Goal: Information Seeking & Learning: Learn about a topic

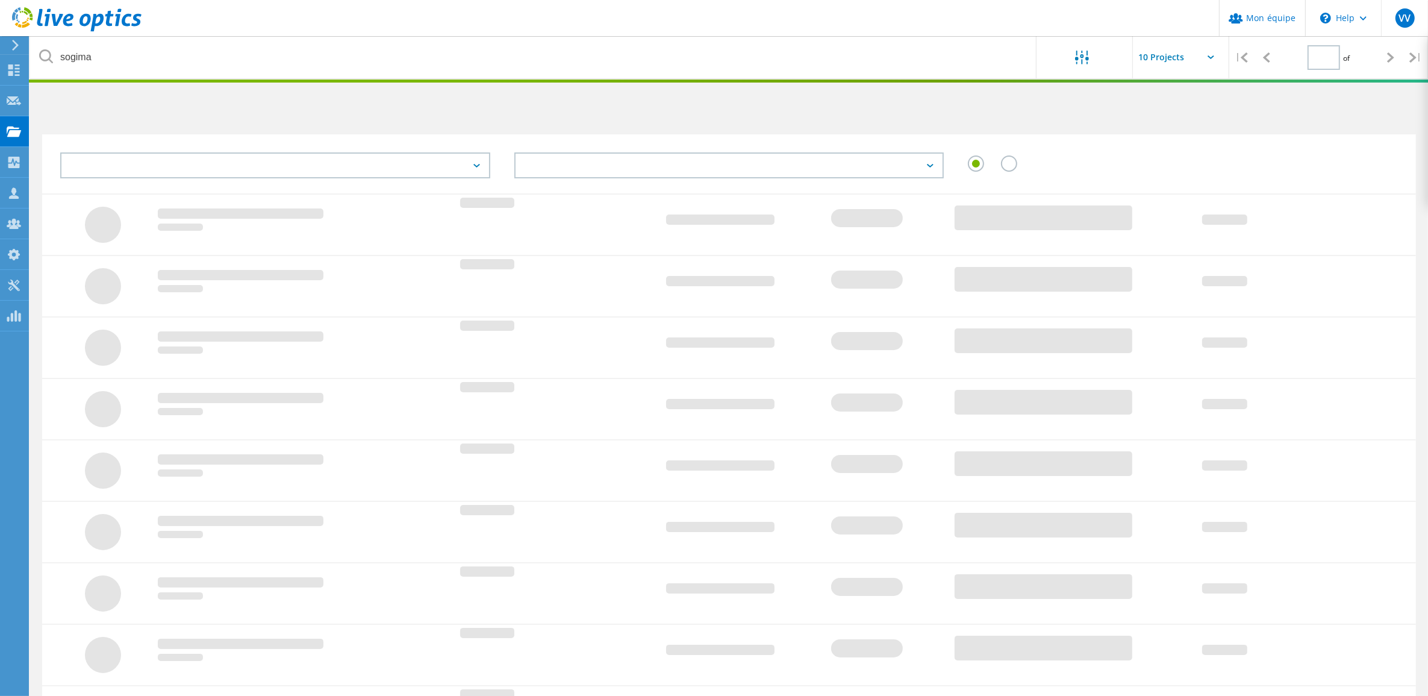
type input "1"
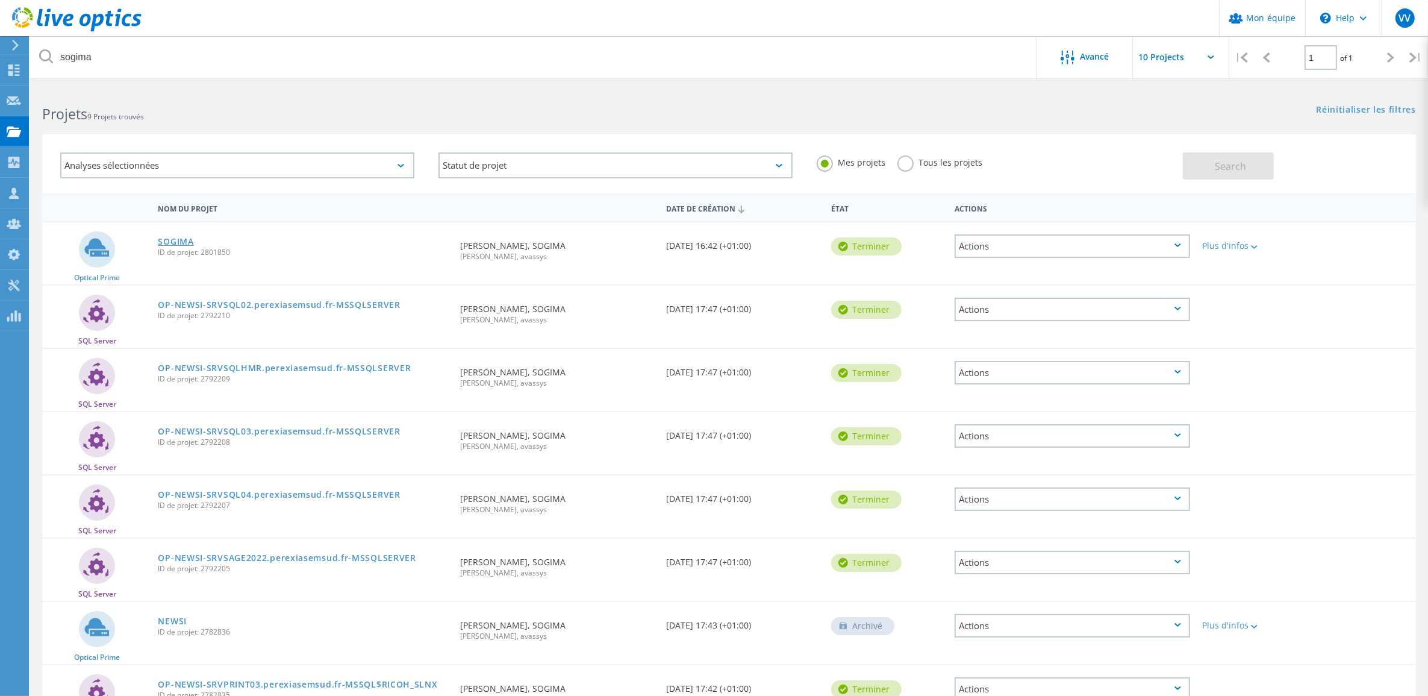
click at [178, 237] on link "SOGIMA" at bounding box center [176, 241] width 36 height 8
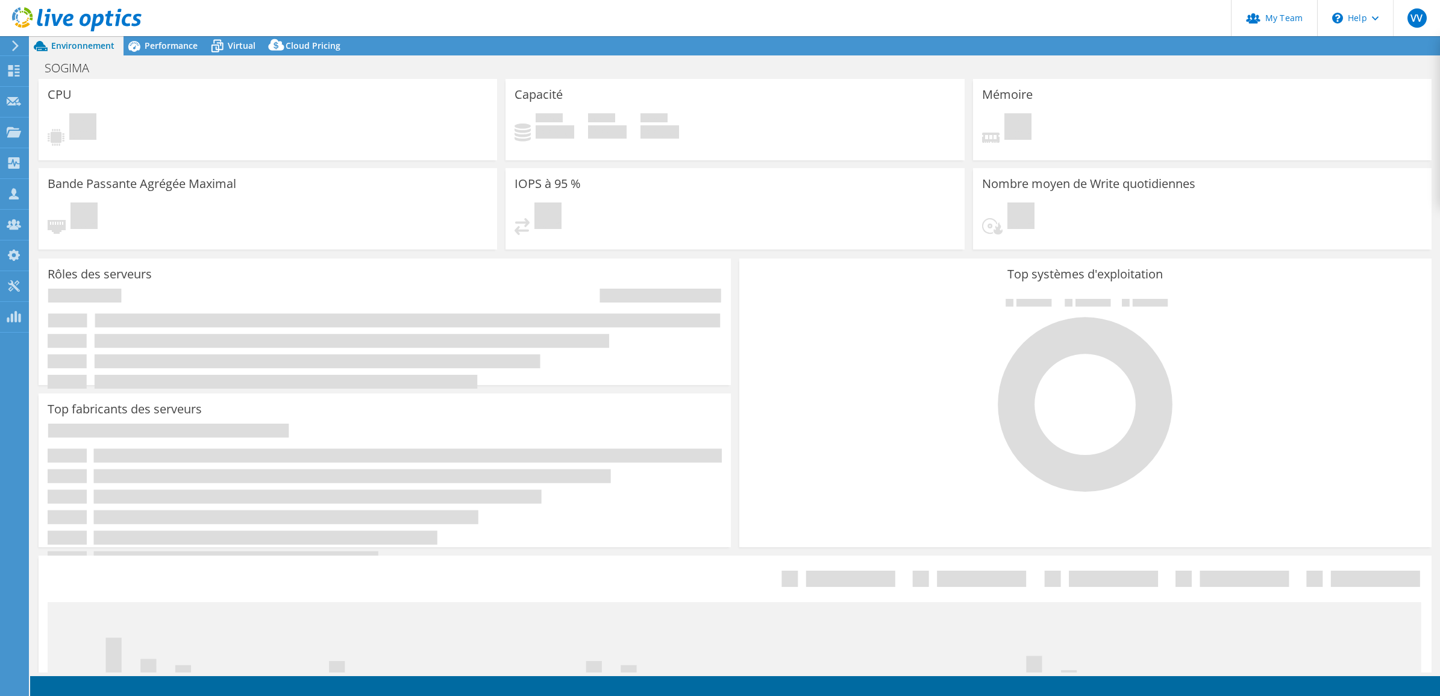
select select "USD"
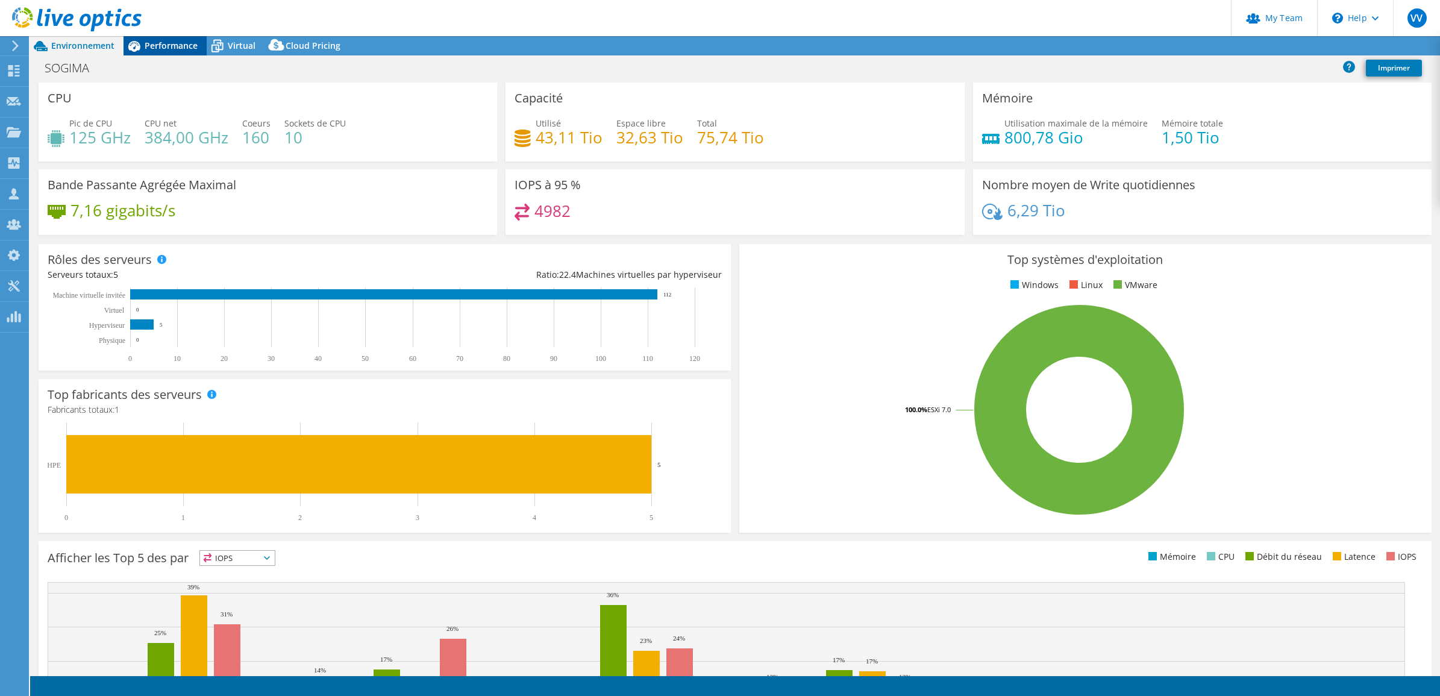
click at [164, 43] on span "Performance" at bounding box center [171, 45] width 53 height 11
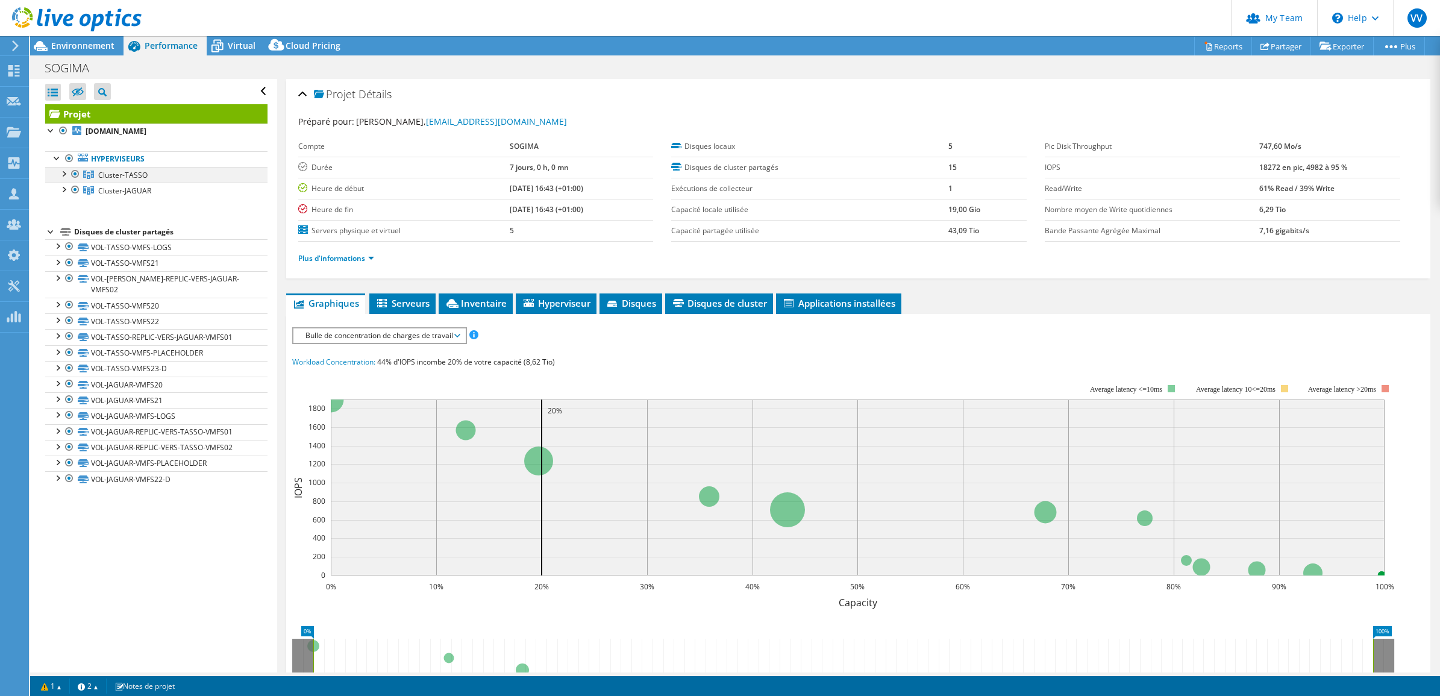
click at [60, 170] on div at bounding box center [63, 173] width 12 height 12
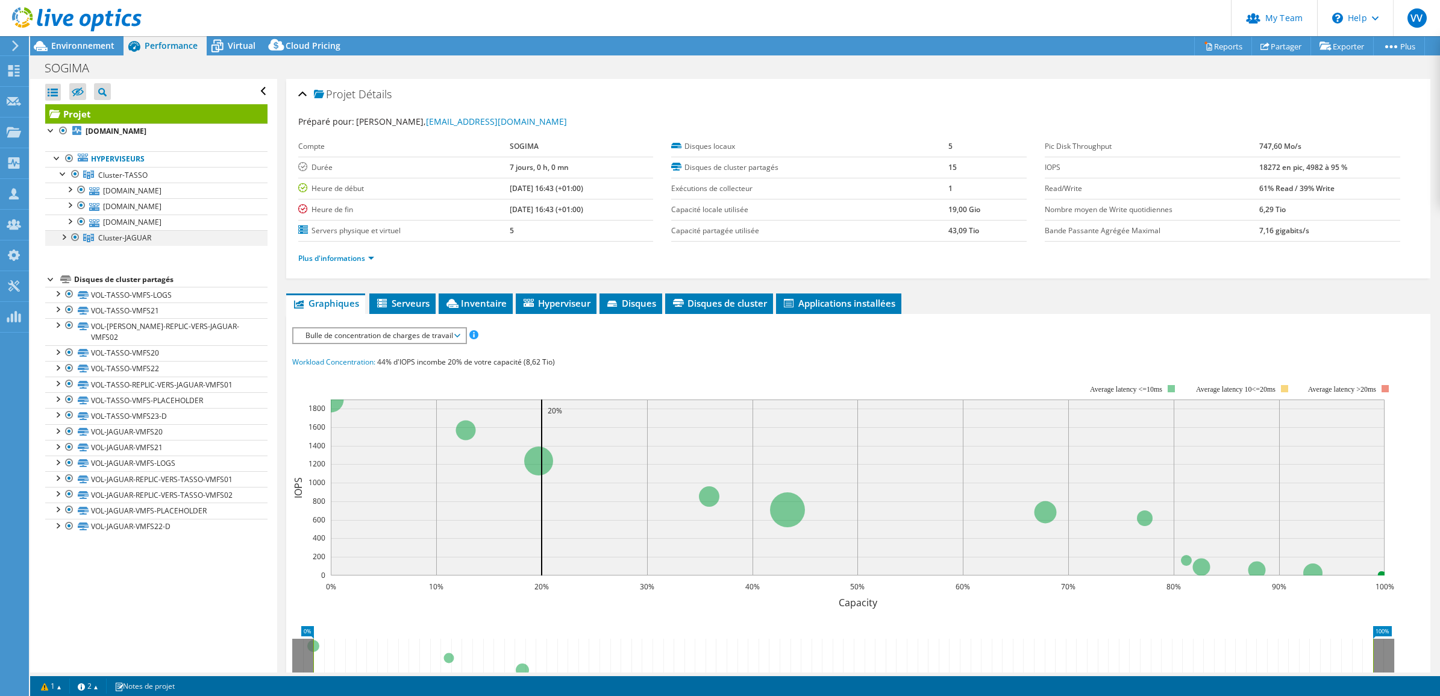
click at [65, 239] on div at bounding box center [63, 236] width 12 height 12
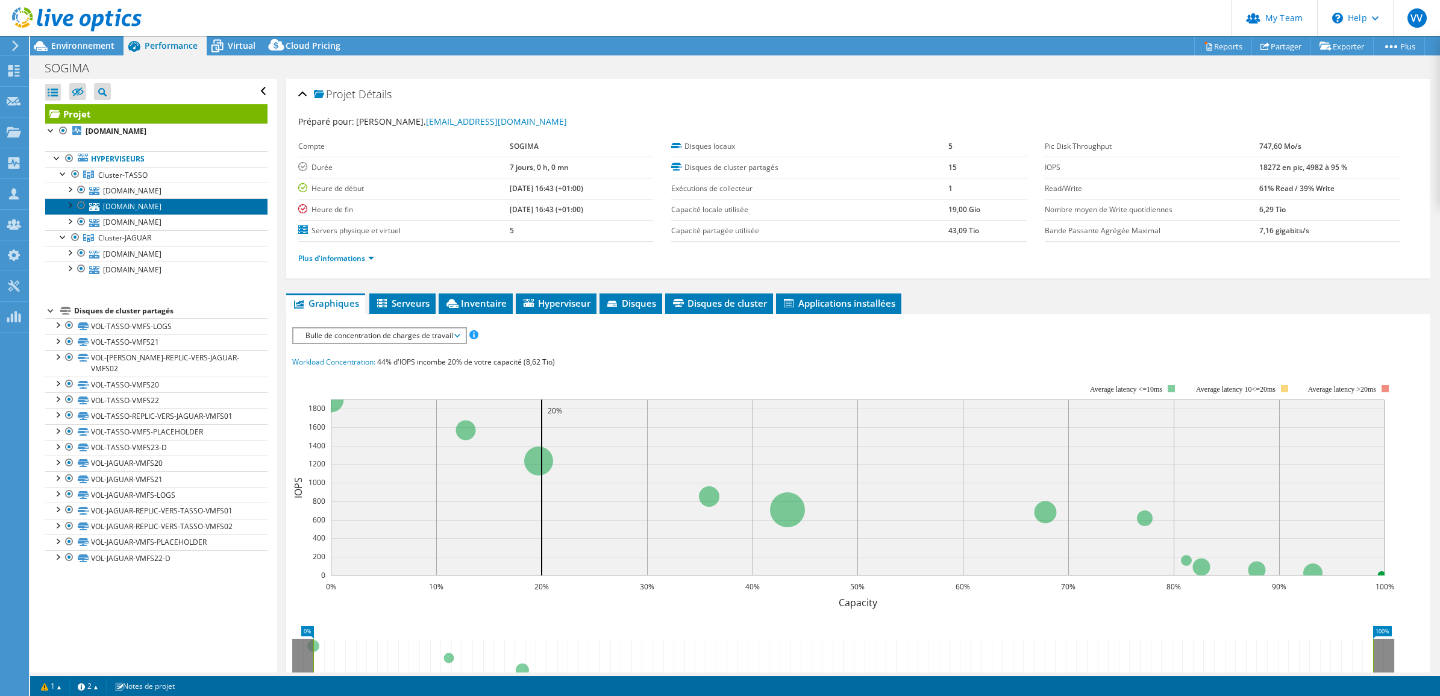
click at [184, 204] on link "srvesx-prd07.perexiasemsud.fr" at bounding box center [156, 206] width 222 height 16
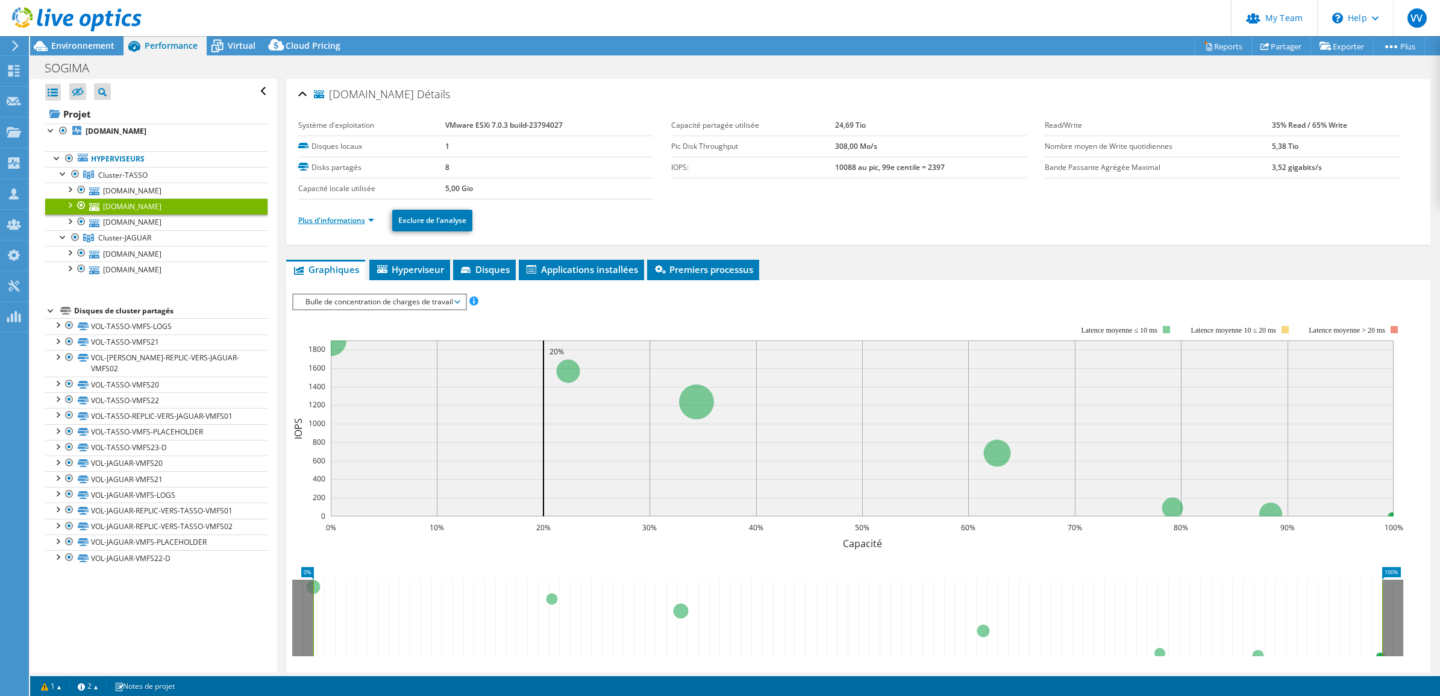
click at [351, 217] on link "Plus d'informations" at bounding box center [336, 220] width 76 height 10
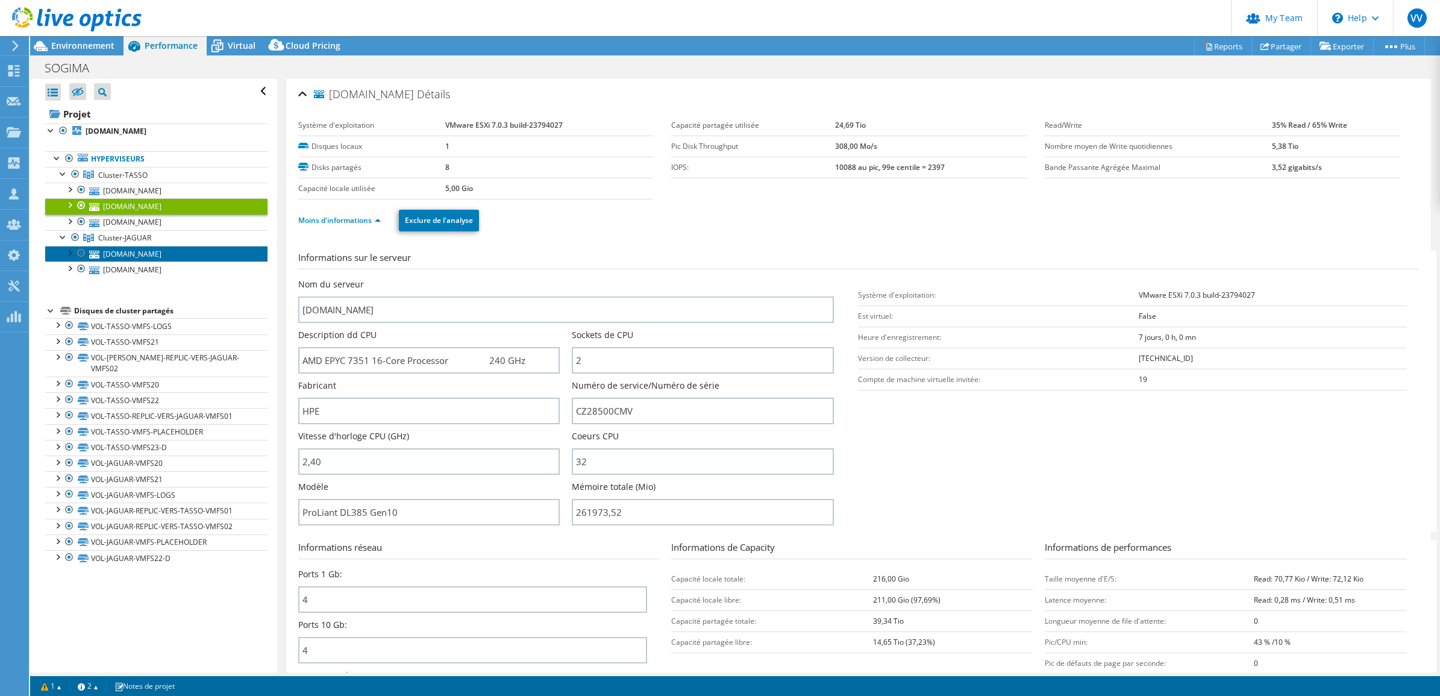
click at [134, 258] on link "srvesx-bkp05.perexiasemsud.fr" at bounding box center [156, 254] width 222 height 16
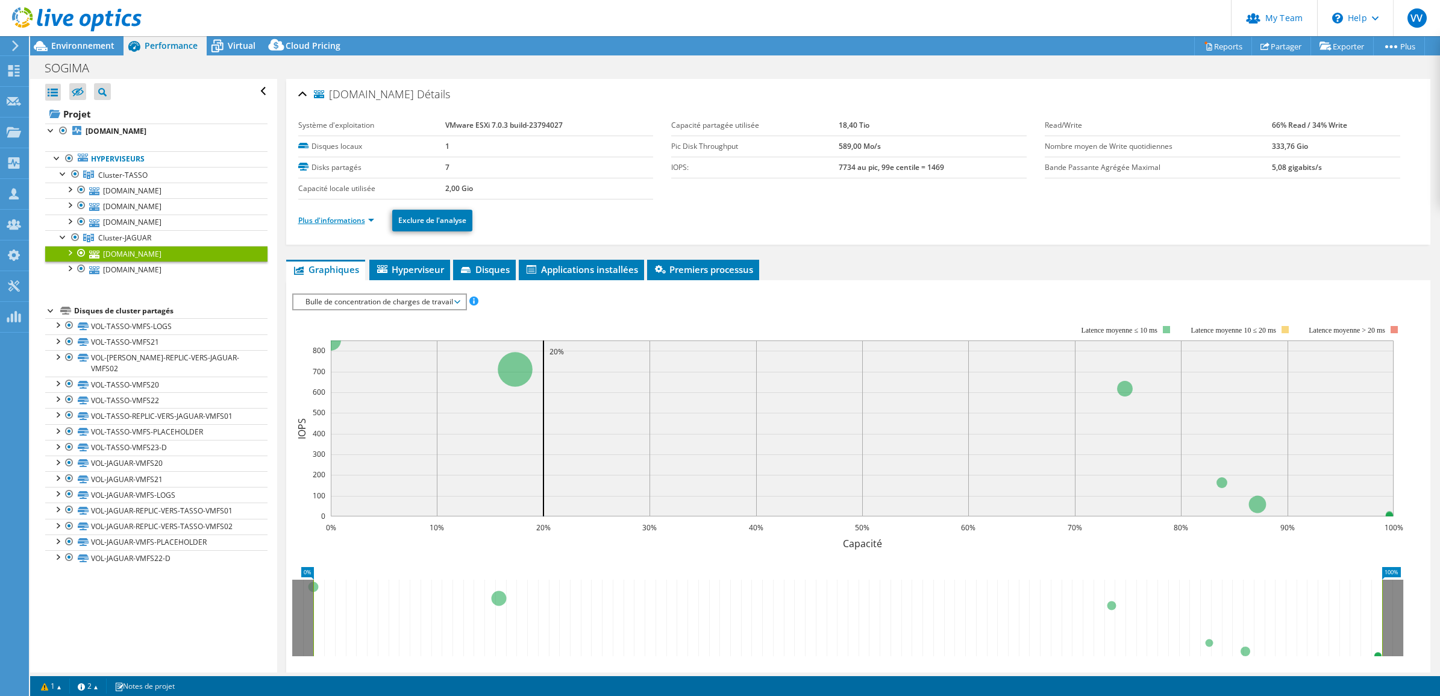
click at [348, 223] on link "Plus d'informations" at bounding box center [336, 220] width 76 height 10
